Goal: Complete application form: Complete application form

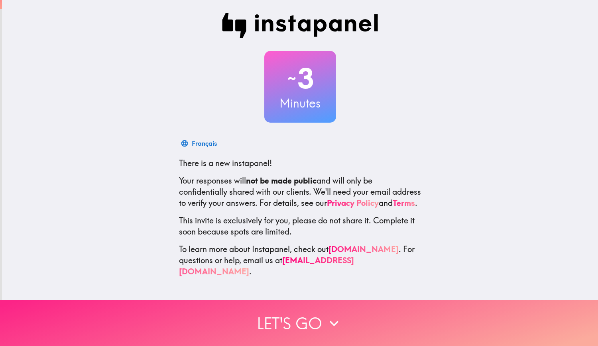
click at [284, 320] on button "Let's go" at bounding box center [299, 324] width 598 height 46
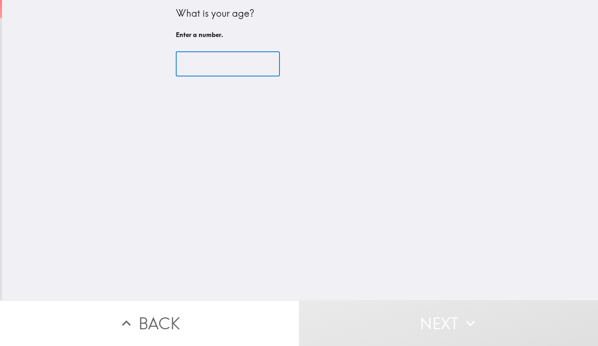
click at [237, 69] on input "number" at bounding box center [228, 64] width 104 height 25
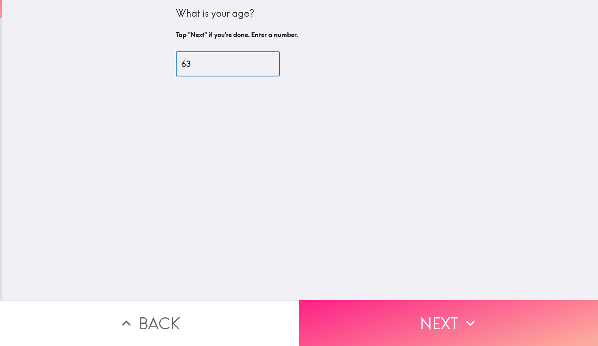
type input "63"
click at [409, 312] on button "Next" at bounding box center [448, 324] width 299 height 46
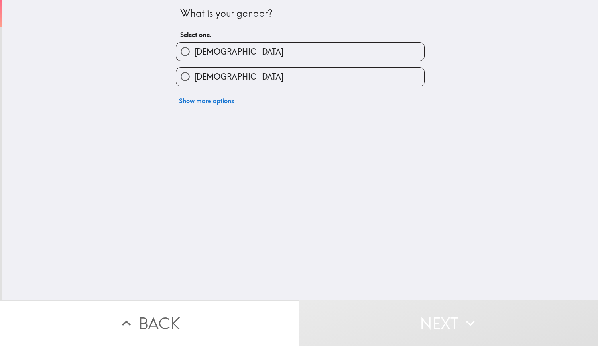
click at [235, 73] on label "[DEMOGRAPHIC_DATA]" at bounding box center [300, 77] width 248 height 18
click at [194, 73] on input "[DEMOGRAPHIC_DATA]" at bounding box center [185, 77] width 18 height 18
radio input "true"
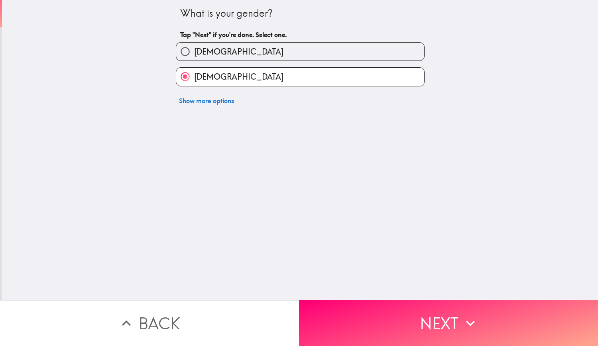
click at [358, 317] on button "Next" at bounding box center [448, 324] width 299 height 46
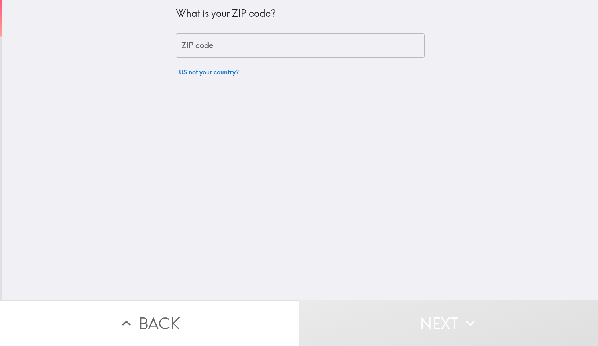
click at [239, 48] on input "ZIP code" at bounding box center [300, 45] width 249 height 25
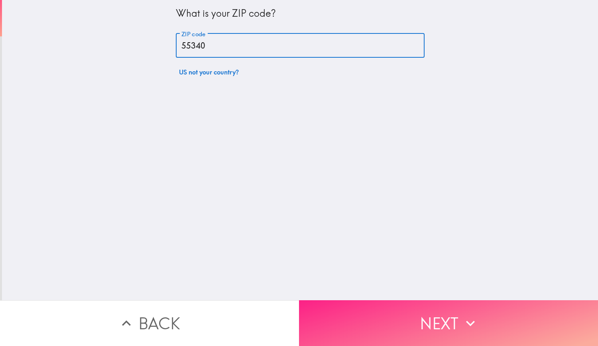
type input "55340"
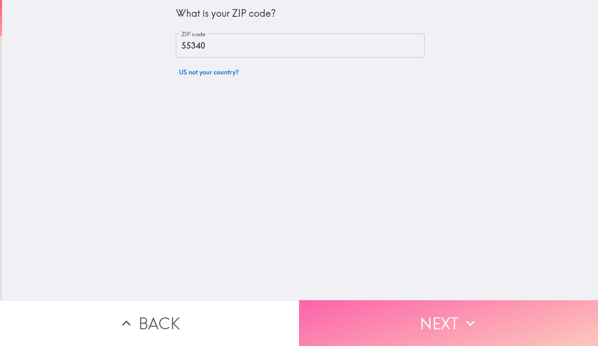
click at [427, 316] on button "Next" at bounding box center [448, 324] width 299 height 46
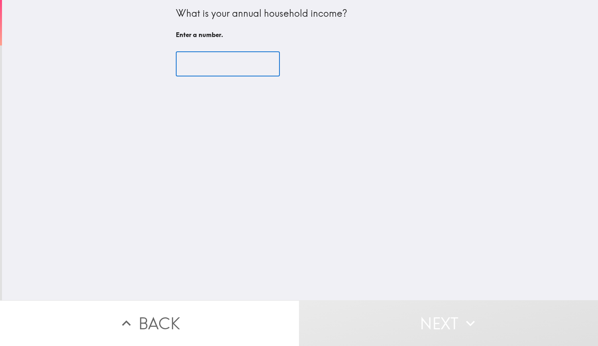
click at [180, 65] on input "number" at bounding box center [228, 64] width 104 height 25
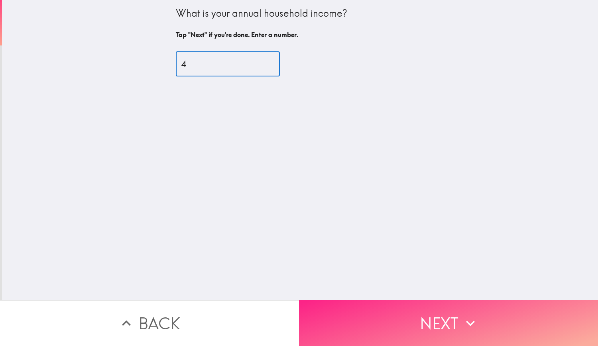
type input "4"
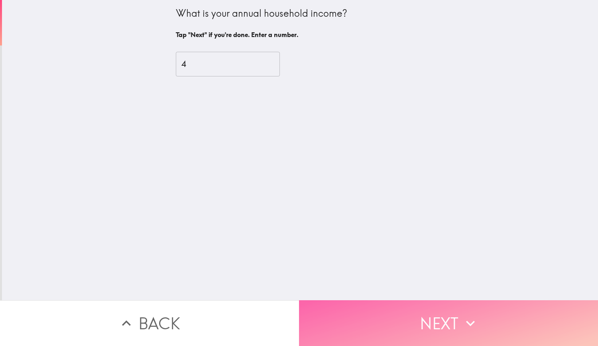
click at [369, 305] on button "Next" at bounding box center [448, 324] width 299 height 46
click at [411, 313] on button "Next" at bounding box center [448, 324] width 299 height 46
